Goal: Task Accomplishment & Management: Manage account settings

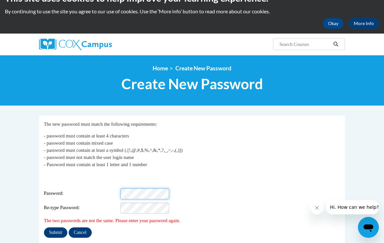
scroll to position [28, 0]
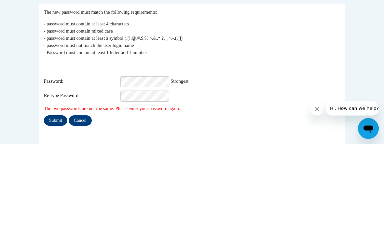
click at [53, 214] on input "Submit" at bounding box center [55, 219] width 23 height 10
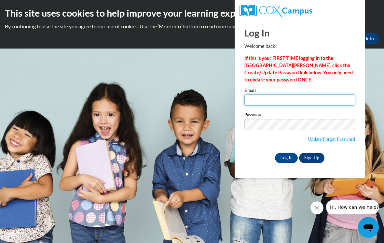
type input "[EMAIL_ADDRESS][DOMAIN_NAME]"
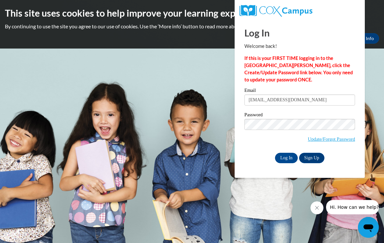
click at [287, 157] on input "Log In" at bounding box center [286, 158] width 23 height 10
